Goal: Transaction & Acquisition: Purchase product/service

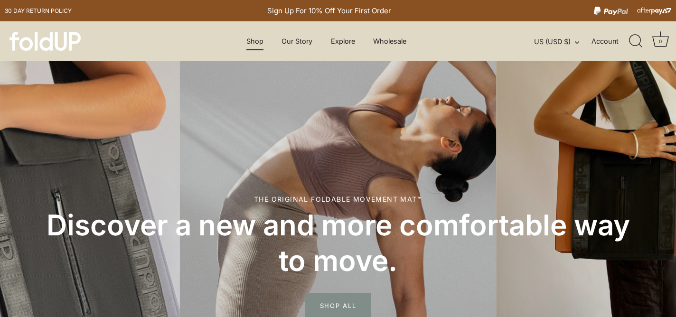
click at [257, 37] on link "Shop" at bounding box center [255, 41] width 34 height 18
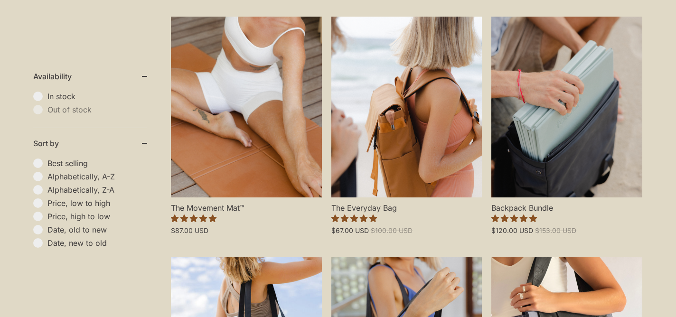
scroll to position [264, 0]
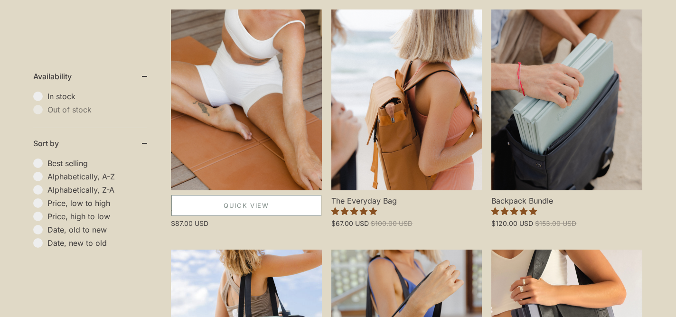
click at [233, 199] on link "Quick View" at bounding box center [246, 205] width 150 height 21
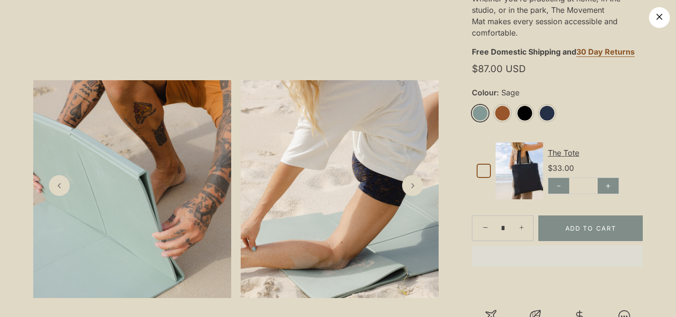
scroll to position [336, 0]
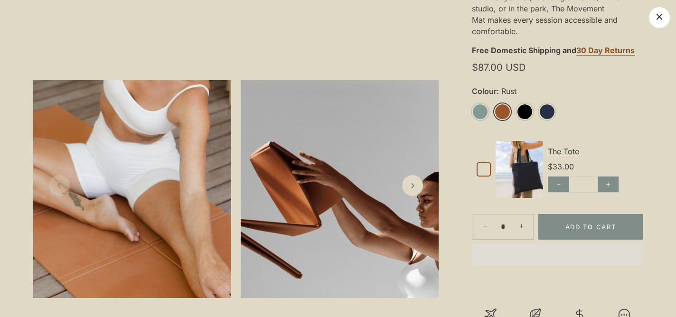
click at [500, 111] on link "Rust" at bounding box center [502, 111] width 17 height 17
click at [501, 112] on link "Rust" at bounding box center [502, 111] width 17 height 17
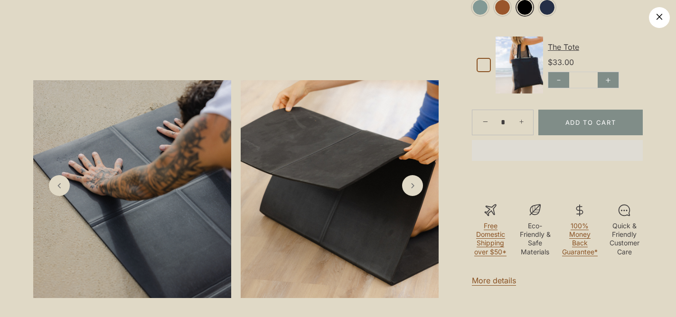
scroll to position [459, 0]
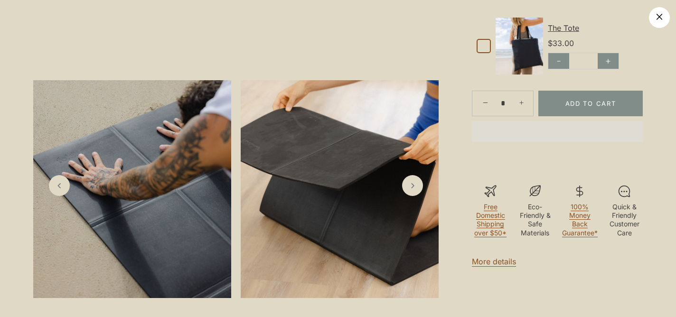
click at [489, 266] on link "More details" at bounding box center [494, 262] width 44 height 10
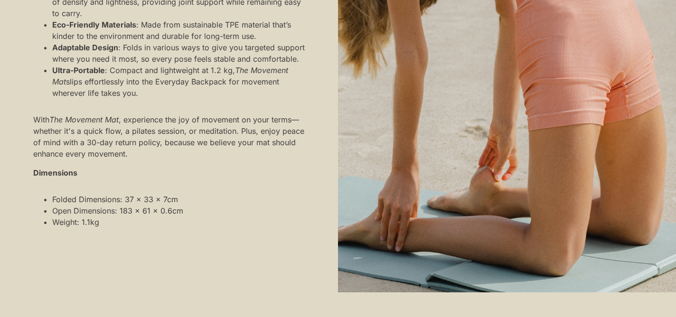
scroll to position [879, 0]
